Goal: Information Seeking & Learning: Learn about a topic

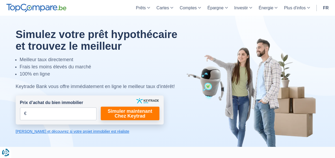
click at [326, 7] on link "fr" at bounding box center [325, 8] width 12 height 16
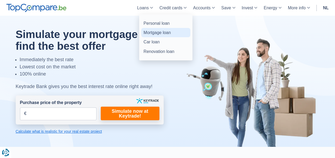
click at [154, 32] on link "Mortgage loan" at bounding box center [165, 32] width 49 height 9
